Goal: Entertainment & Leisure: Consume media (video, audio)

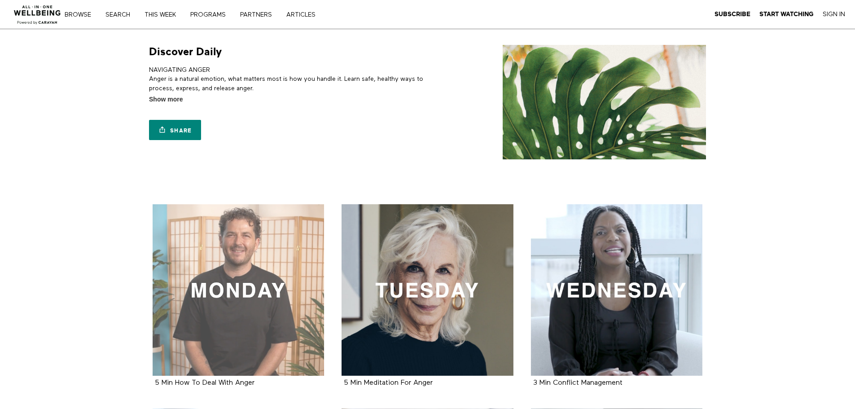
drag, startPoint x: 0, startPoint y: 0, endPoint x: 256, endPoint y: 279, distance: 379.1
click at [256, 279] on div at bounding box center [239, 290] width 172 height 172
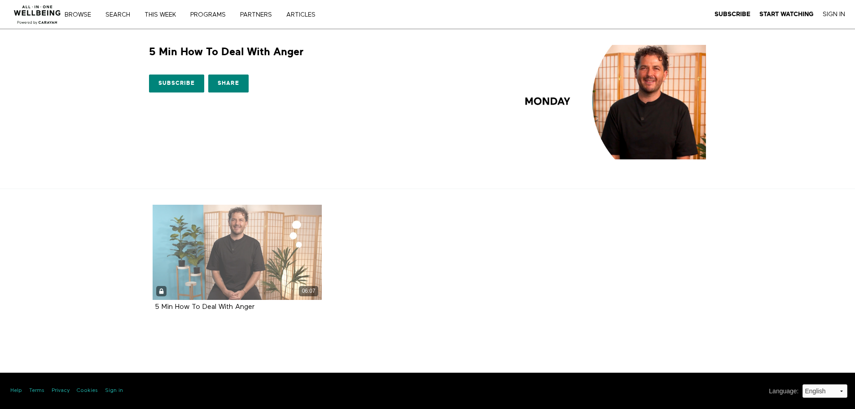
click at [207, 248] on div "06:07" at bounding box center [238, 252] width 170 height 95
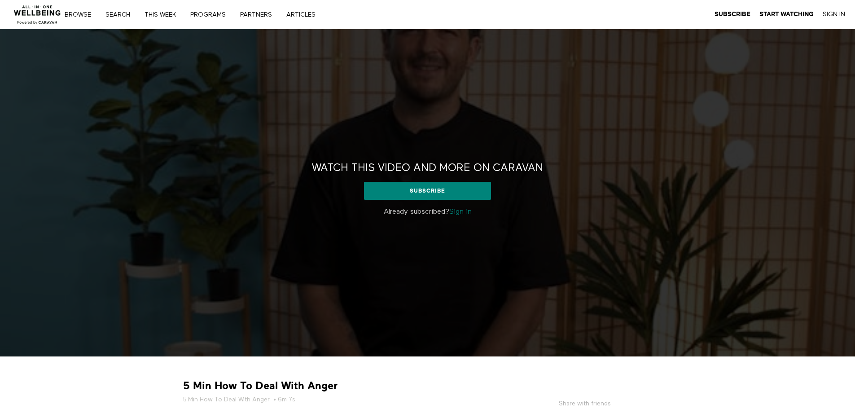
click at [458, 211] on link "Sign in" at bounding box center [460, 211] width 22 height 7
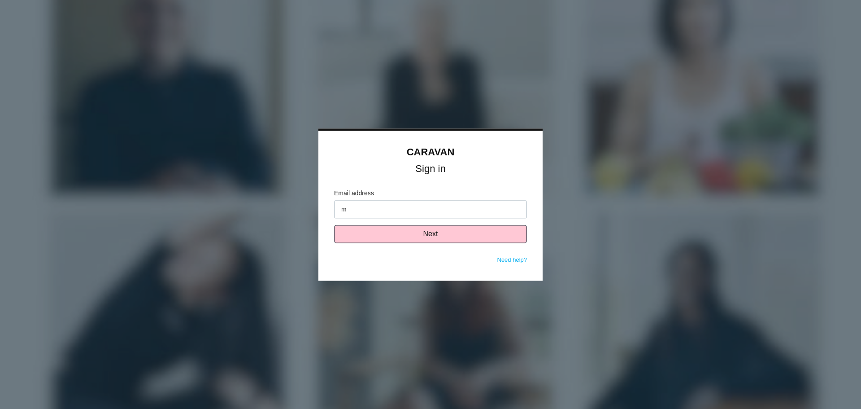
type input "m"
